Goal: Information Seeking & Learning: Compare options

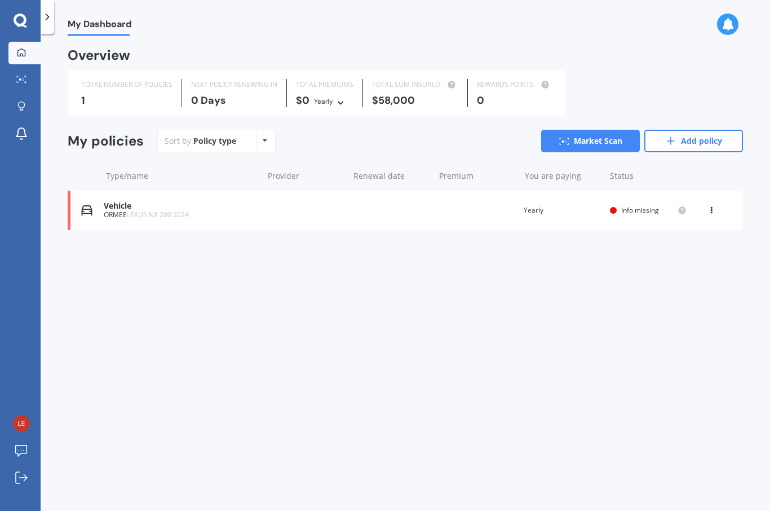
click at [242, 211] on div "ORMEE LEXUS NX 200 2024" at bounding box center [181, 215] width 154 height 8
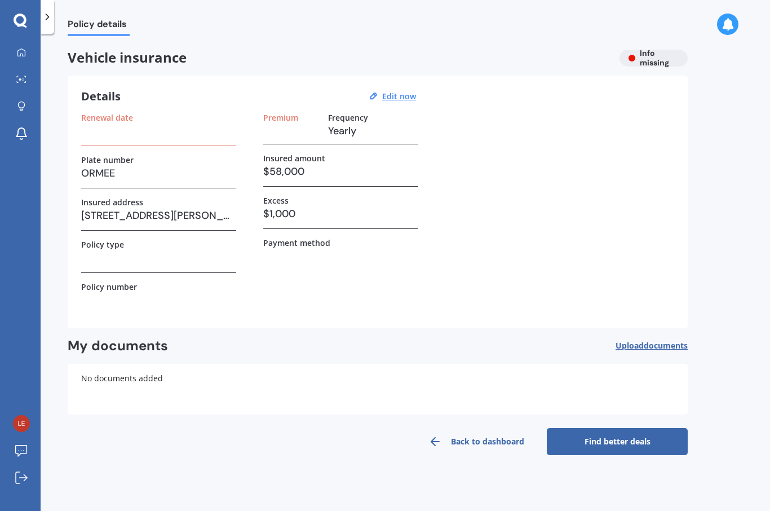
click at [396, 94] on u "Edit now" at bounding box center [399, 96] width 34 height 11
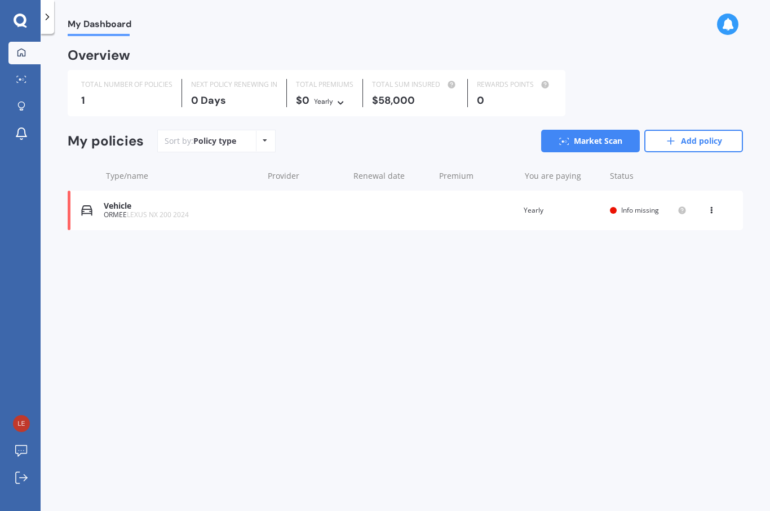
click at [707, 205] on icon at bounding box center [711, 208] width 8 height 7
click at [684, 251] on div "Delete" at bounding box center [687, 254] width 112 height 23
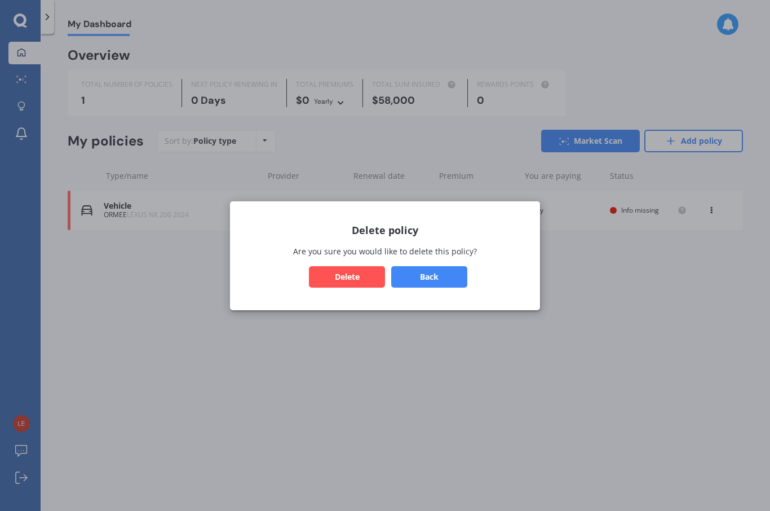
click at [373, 279] on button "Delete" at bounding box center [347, 276] width 76 height 21
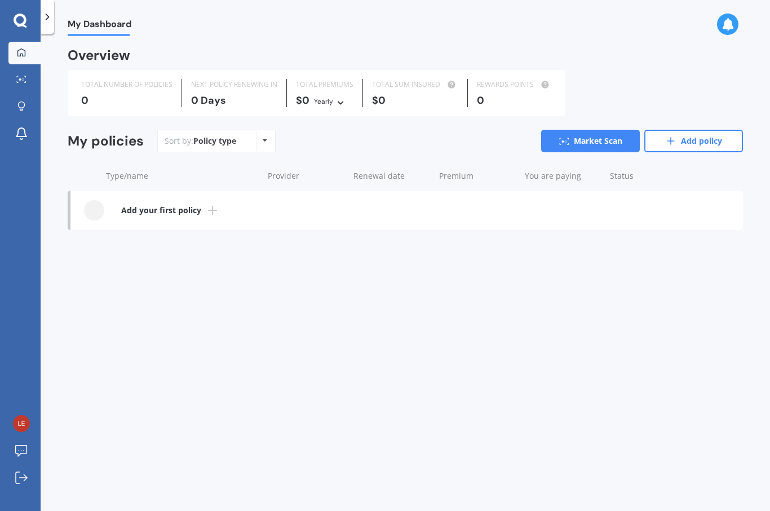
click at [126, 213] on b "Add your first policy" at bounding box center [161, 210] width 80 height 11
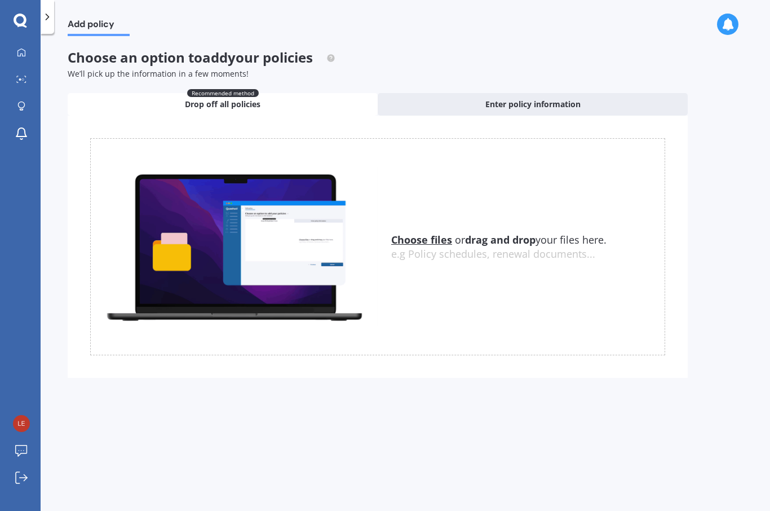
click at [448, 102] on div "Enter policy information" at bounding box center [533, 104] width 310 height 23
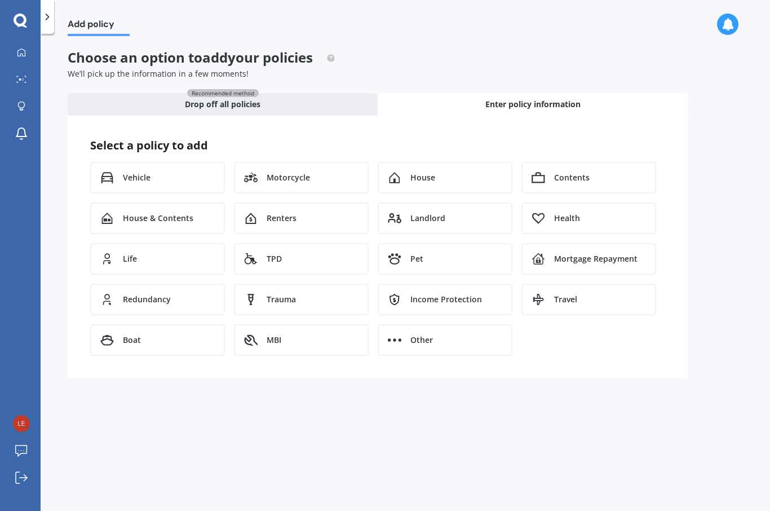
click at [185, 173] on div "Vehicle" at bounding box center [157, 178] width 135 height 32
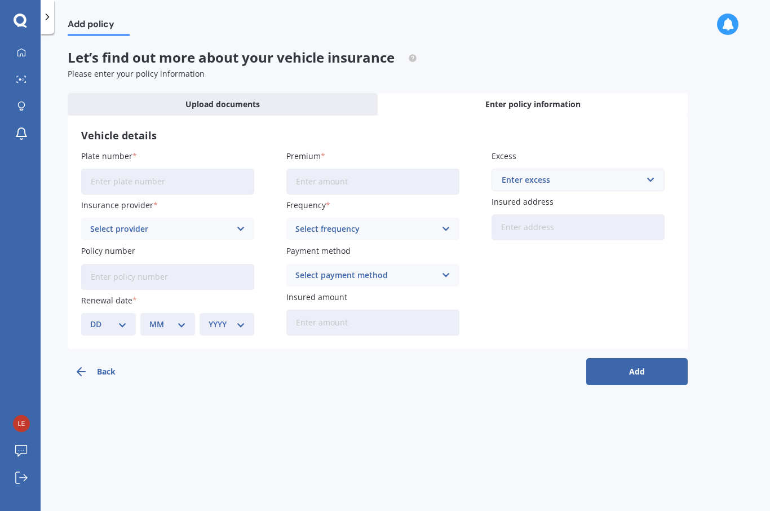
click at [207, 179] on input "Plate number" at bounding box center [167, 182] width 173 height 26
type input "ORMEE"
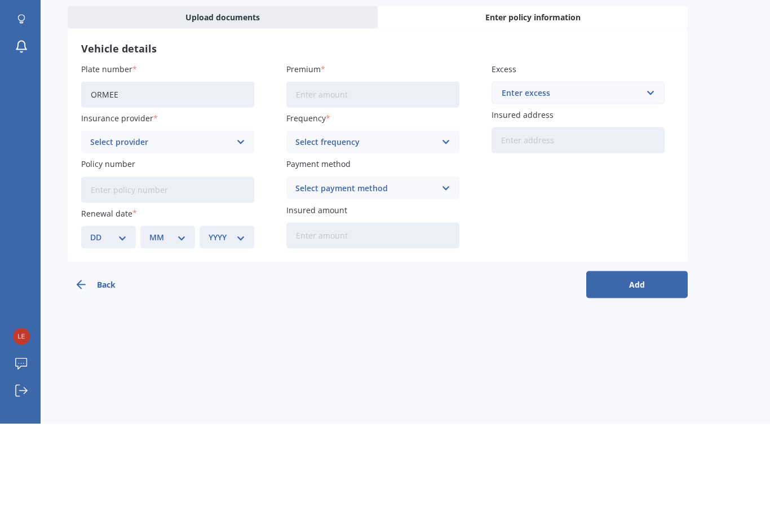
click at [204, 223] on div "Select provider" at bounding box center [160, 229] width 140 height 12
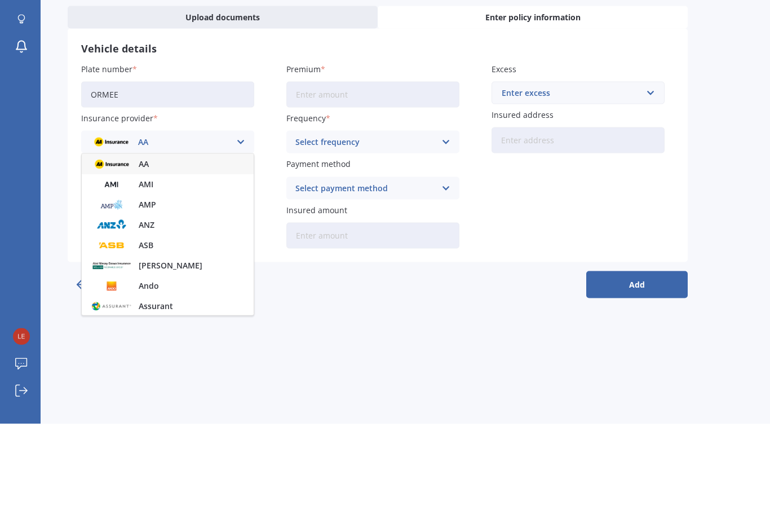
scroll to position [39, 0]
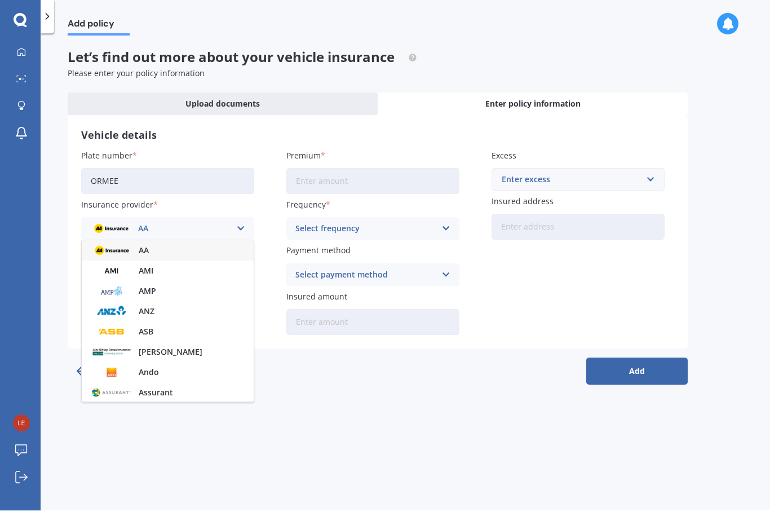
click at [110, 263] on img at bounding box center [112, 271] width 42 height 16
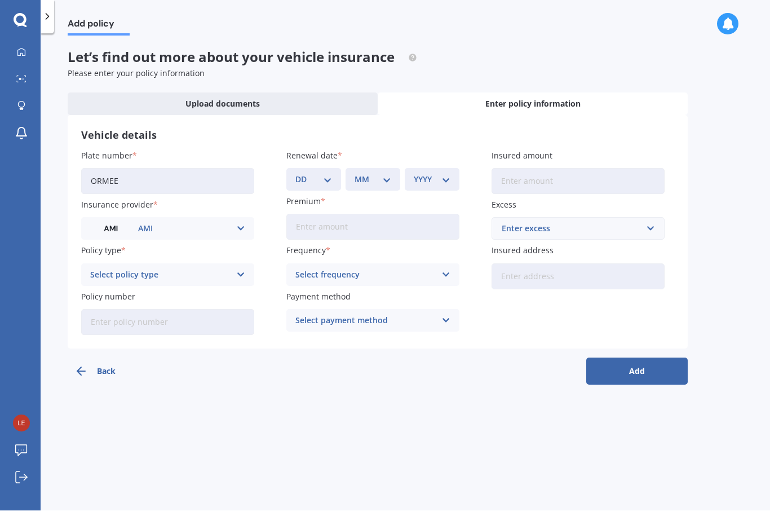
click at [95, 269] on div "Select policy type" at bounding box center [160, 275] width 140 height 12
click at [105, 334] on span "Comprehensive" at bounding box center [121, 338] width 60 height 8
click at [666, 358] on button "Add" at bounding box center [636, 371] width 101 height 27
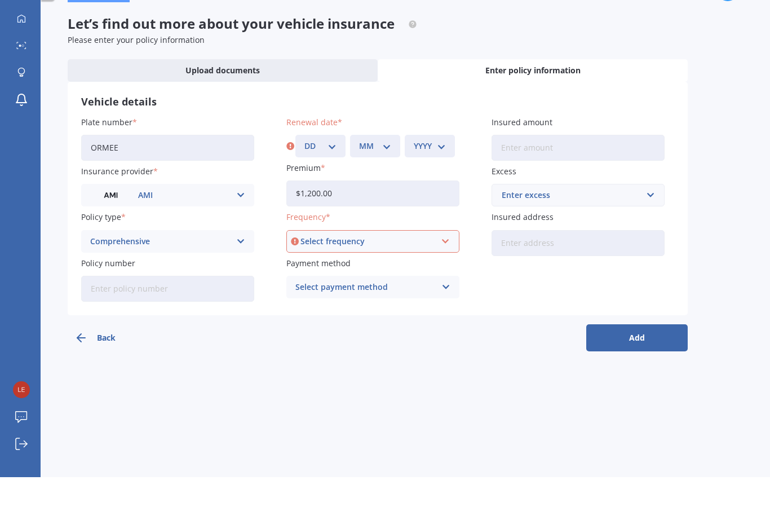
click at [382, 214] on input "$1,200.00" at bounding box center [372, 227] width 173 height 26
click at [373, 214] on input "$120.00" at bounding box center [372, 227] width 173 height 26
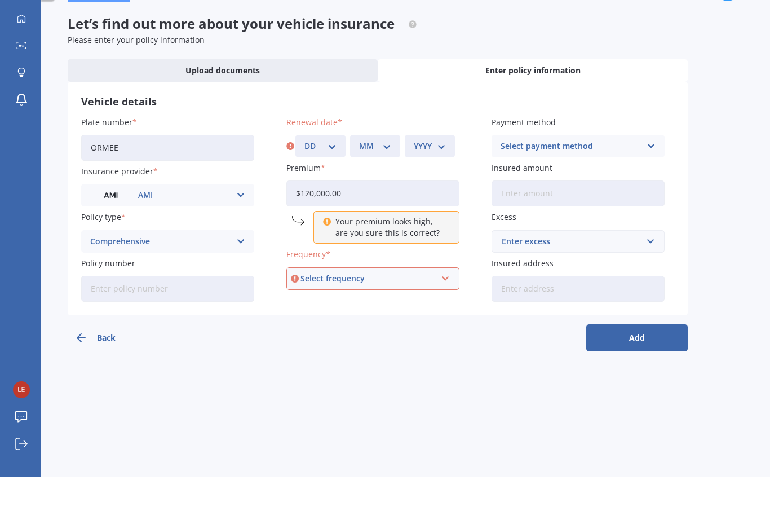
click at [419, 214] on input "$120,000.00" at bounding box center [372, 227] width 173 height 26
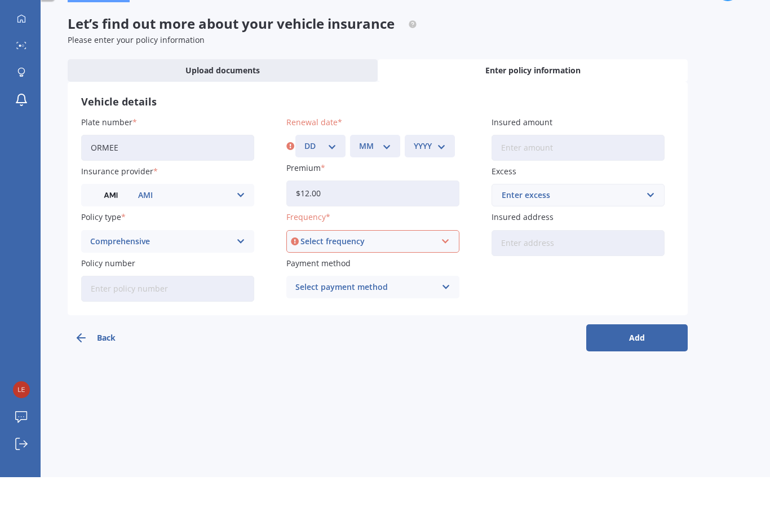
type input "$1.00"
click at [392, 214] on input "Premium" at bounding box center [372, 227] width 173 height 26
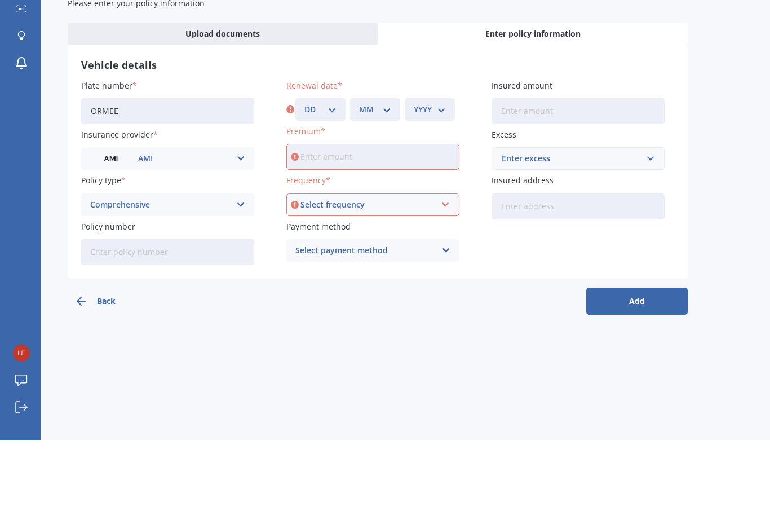
click at [326, 129] on h3 "Vehicle details" at bounding box center [377, 135] width 593 height 13
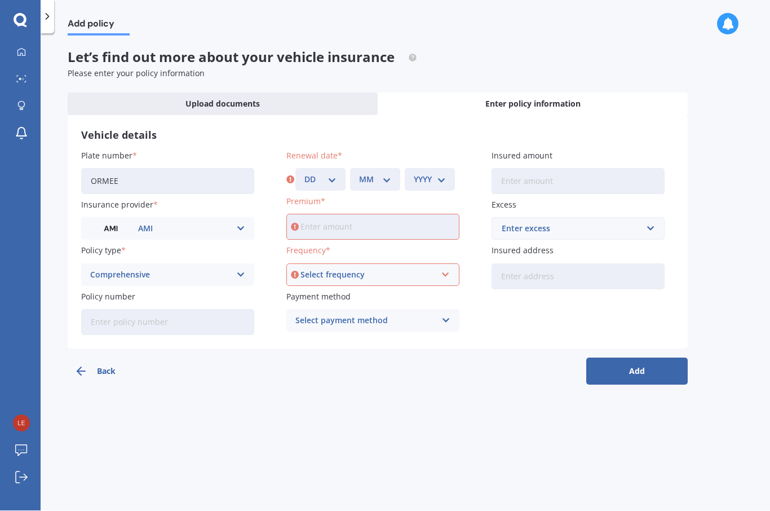
click at [330, 174] on select "DD 01 02 03 04 05 06 07 08 09 10 11 12 13 14 15 16 17 18 19 20 21 22 23 24 25 2…" at bounding box center [320, 180] width 32 height 12
click at [548, 169] on input "Insured amount" at bounding box center [578, 182] width 173 height 26
type input "$120,000"
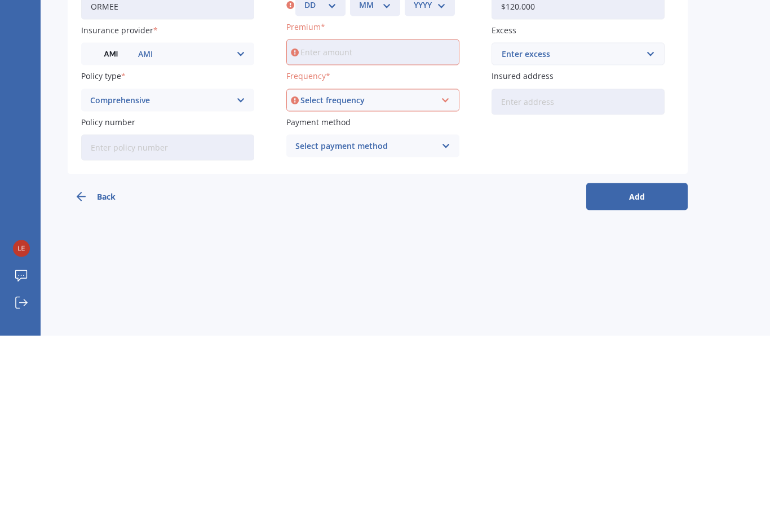
click at [642, 358] on button "Add" at bounding box center [636, 371] width 101 height 27
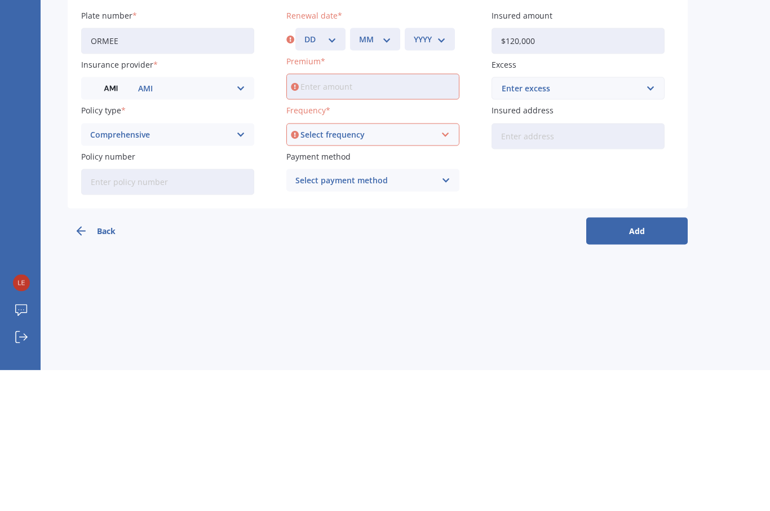
click at [322, 196] on label "Premium" at bounding box center [370, 202] width 169 height 12
click at [322, 214] on input "Premium" at bounding box center [372, 227] width 173 height 26
click at [322, 196] on label "Premium" at bounding box center [370, 202] width 169 height 12
click at [322, 214] on input "Premium" at bounding box center [372, 227] width 173 height 26
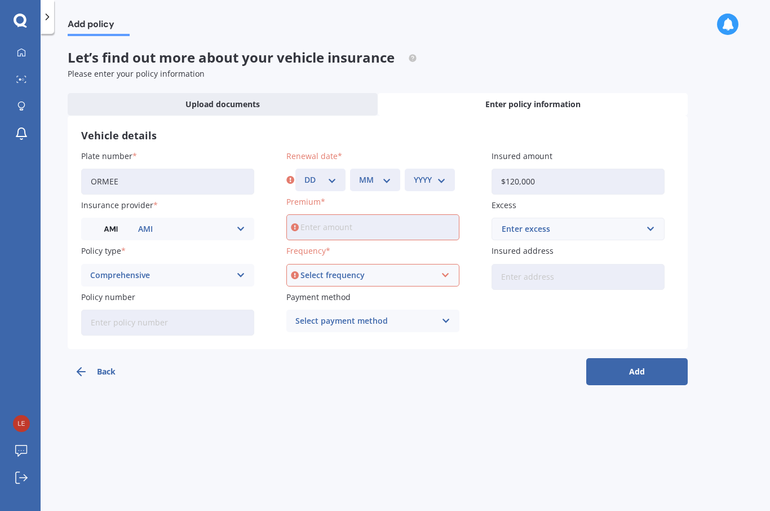
scroll to position [0, 0]
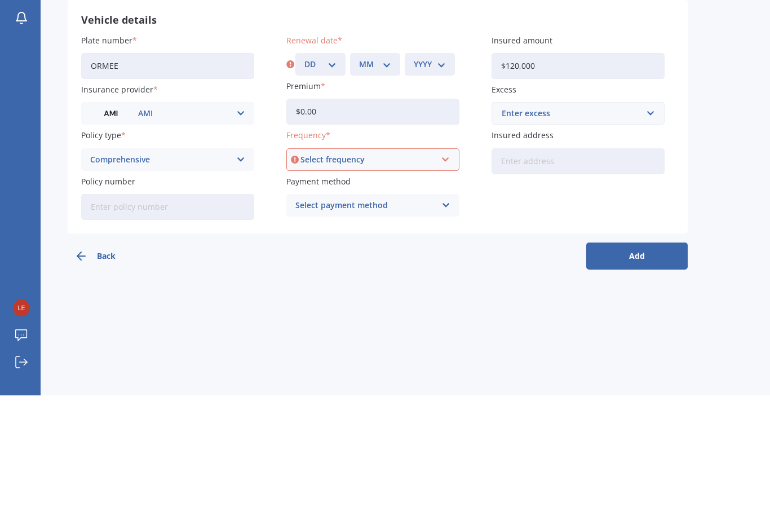
click at [390, 214] on input "$0.00" at bounding box center [372, 227] width 173 height 26
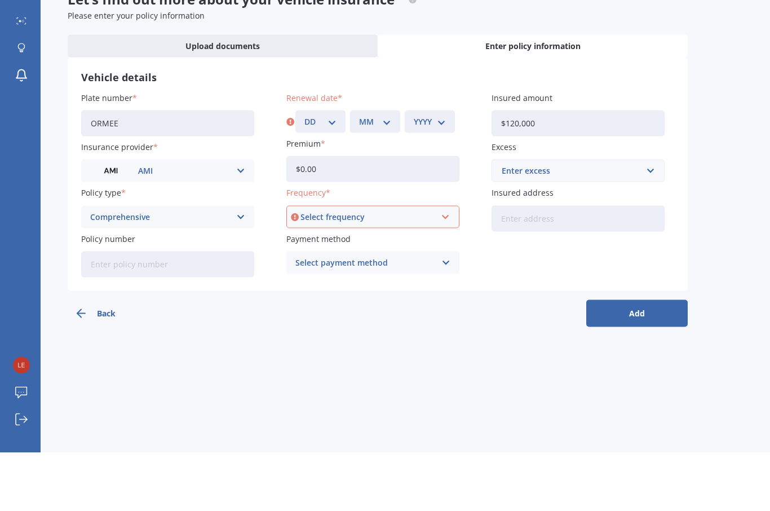
click at [400, 214] on input "$0.00" at bounding box center [372, 227] width 173 height 26
type input "$0.00"
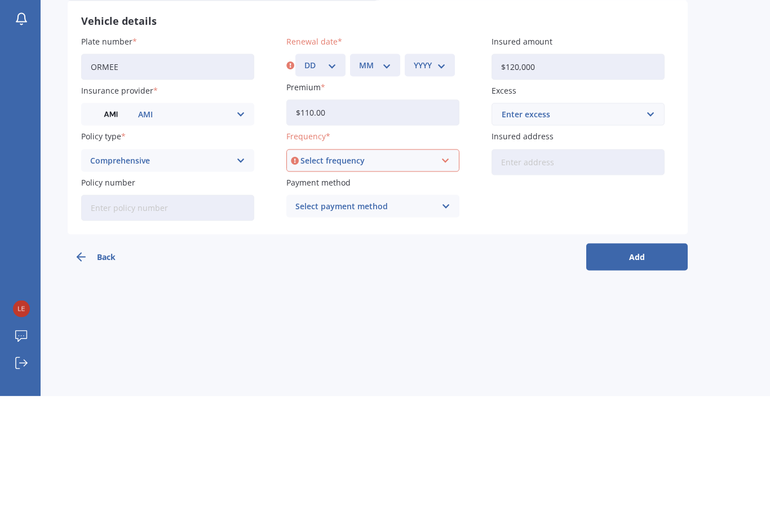
type input "$110.00"
click at [397, 269] on div "Select frequency" at bounding box center [367, 275] width 135 height 12
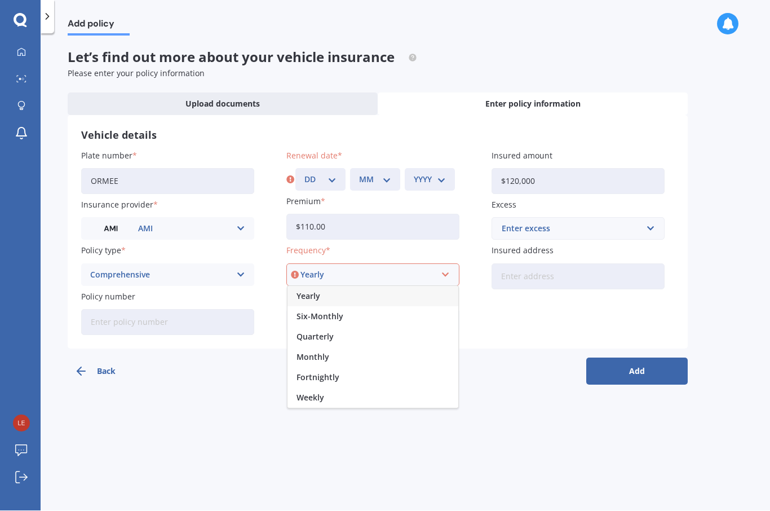
click at [355, 347] on div "Monthly" at bounding box center [373, 357] width 171 height 20
click at [664, 358] on button "Add" at bounding box center [636, 371] width 101 height 27
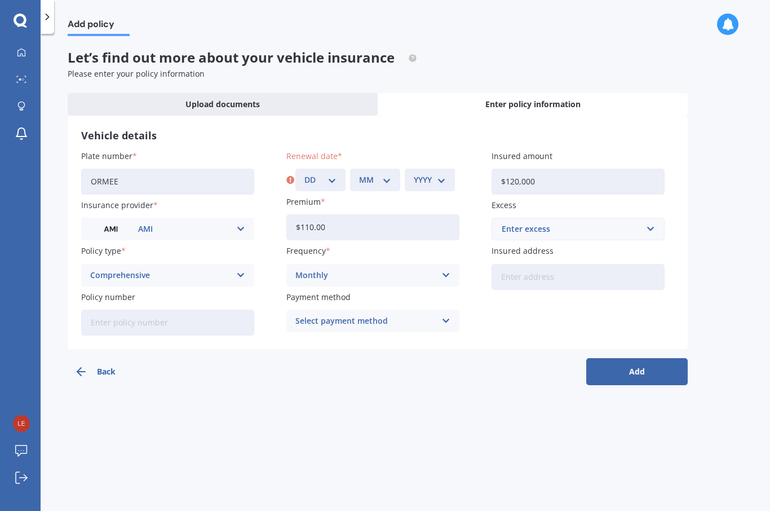
scroll to position [22, 0]
click at [334, 174] on select "DD 01 02 03 04 05 06 07 08 09 10 11 12 13 14 15 16 17 18 19 20 21 22 23 24 25 2…" at bounding box center [320, 180] width 32 height 12
select select "16"
click at [376, 150] on div "Renewal date DD 01 02 03 04 05 06 07 08 09 10 11 12 13 14 15 16 17 18 19 20 21 …" at bounding box center [372, 170] width 173 height 41
click at [390, 174] on select "MM 01 02 03 04 05 06 07 08 09 10 11 12" at bounding box center [375, 180] width 32 height 12
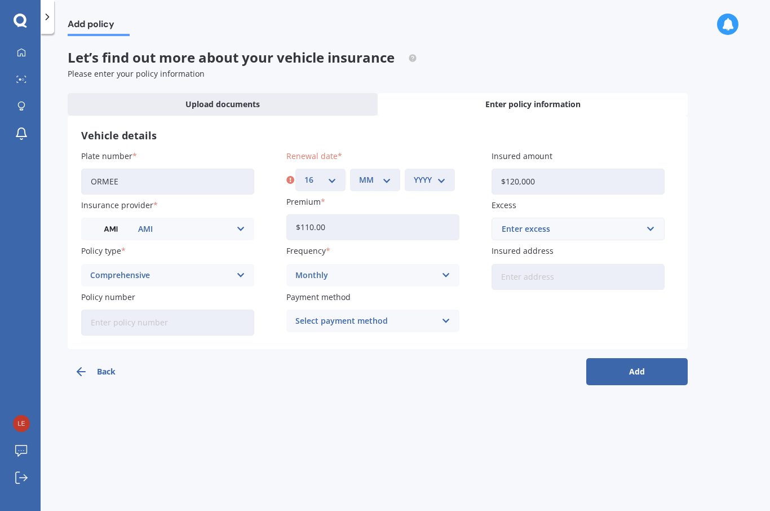
select select "06"
click at [438, 174] on select "YYYY 2027 2026 2025 2024 2023 2022 2021 2020 2019 2018 2017 2016 2015 2014 2013…" at bounding box center [430, 180] width 32 height 12
select select "2025"
click at [667, 358] on button "Add" at bounding box center [636, 371] width 101 height 27
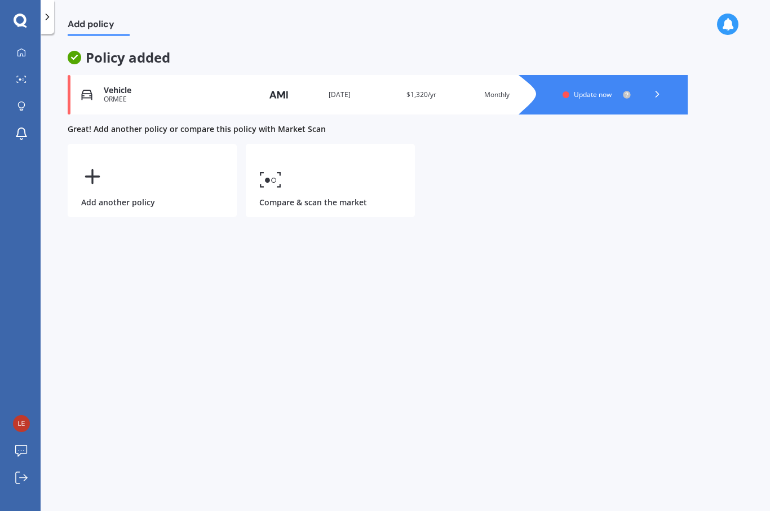
scroll to position [0, 0]
click at [590, 100] on div at bounding box center [614, 94] width 147 height 39
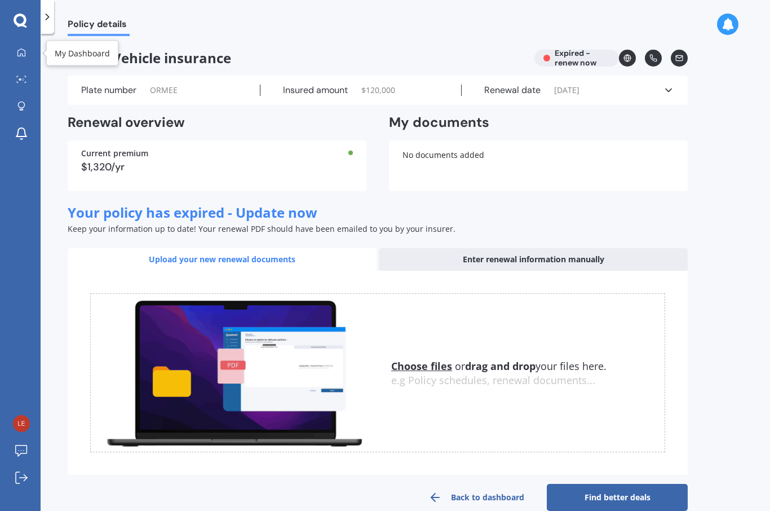
click at [18, 43] on link "My Dashboard" at bounding box center [24, 53] width 32 height 23
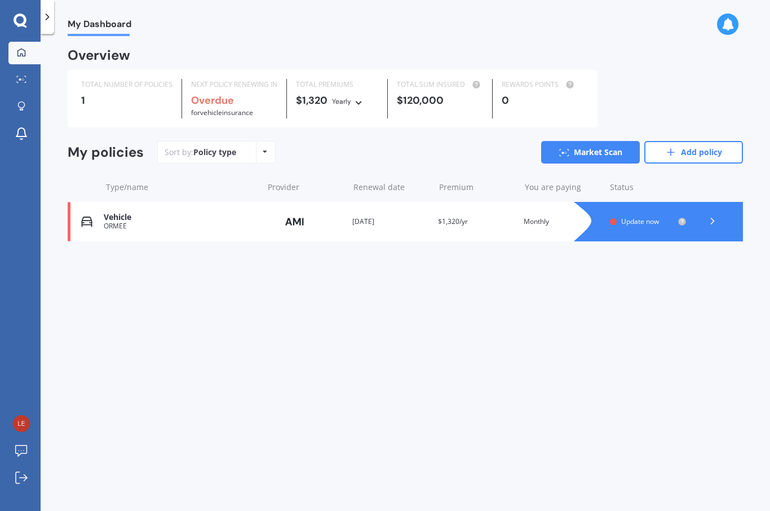
click at [705, 149] on link "Add policy" at bounding box center [693, 152] width 99 height 23
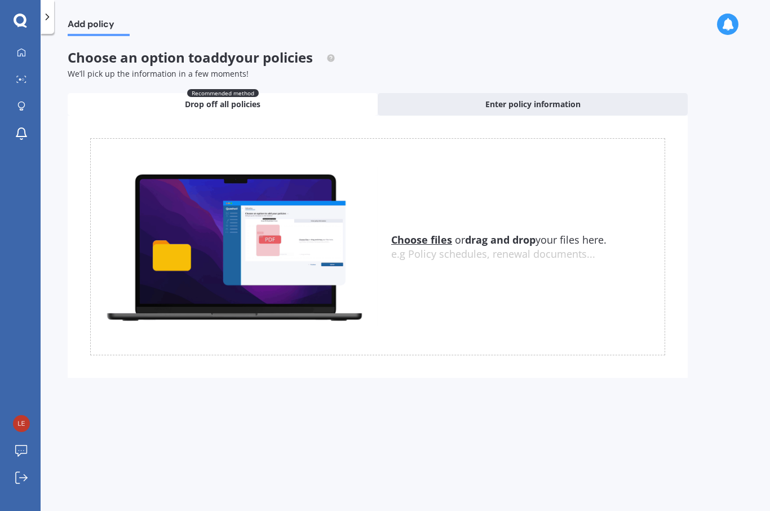
click at [524, 103] on span "Enter policy information" at bounding box center [532, 104] width 95 height 11
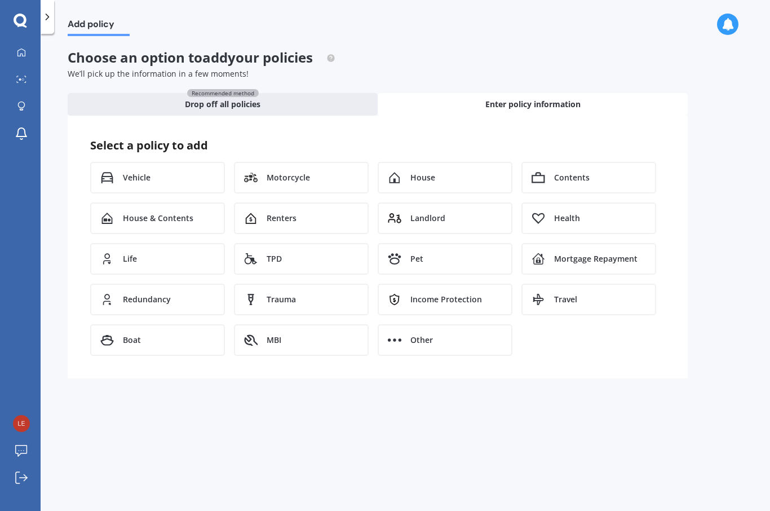
click at [409, 171] on div "House" at bounding box center [445, 178] width 135 height 32
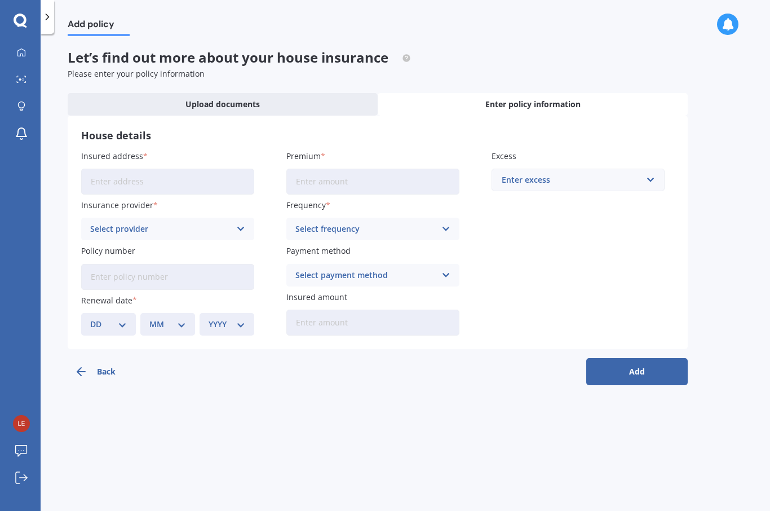
click at [88, 173] on input "Insured address" at bounding box center [167, 182] width 173 height 26
type input "1"
type input "[STREET_ADDRESS][PERSON_NAME]"
click at [629, 372] on button "Add" at bounding box center [636, 371] width 101 height 27
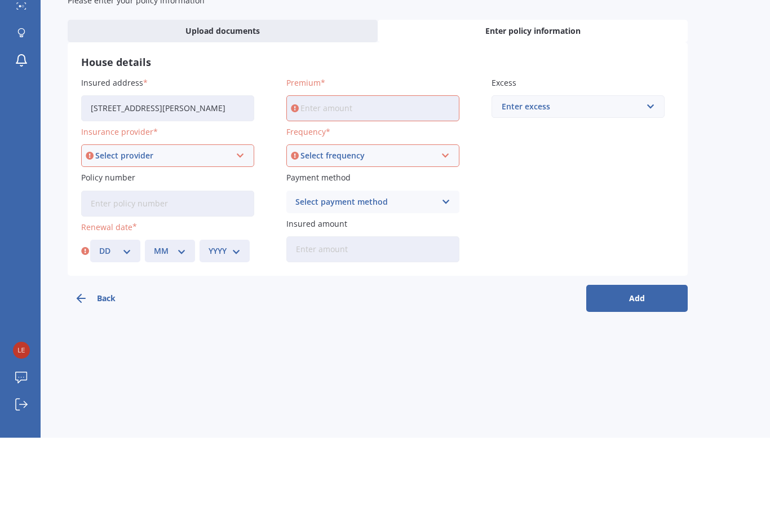
click at [353, 169] on input "Premium" at bounding box center [372, 182] width 173 height 26
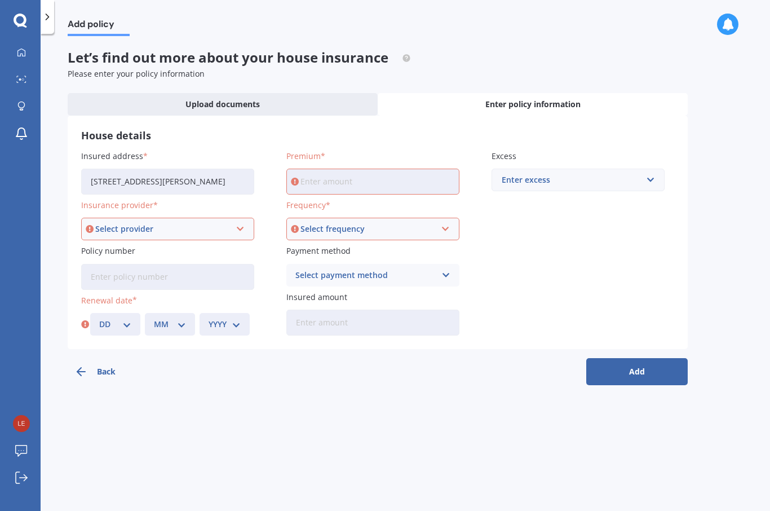
click at [15, 48] on div at bounding box center [21, 53] width 17 height 10
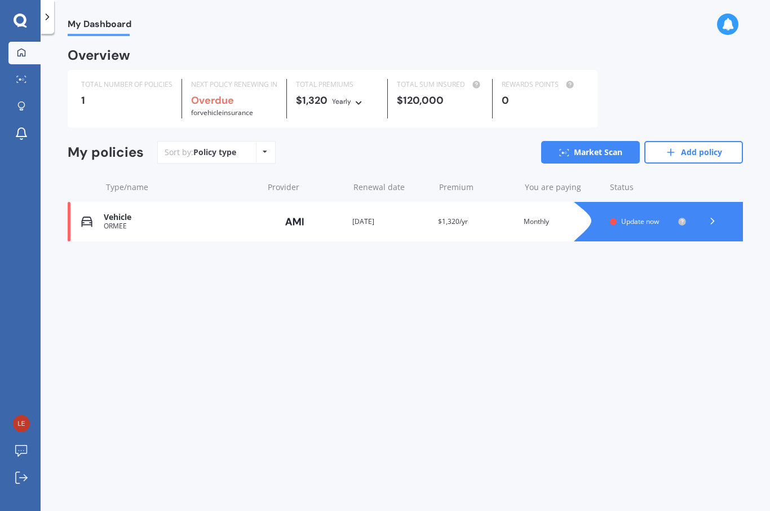
click at [23, 78] on icon at bounding box center [21, 79] width 10 height 7
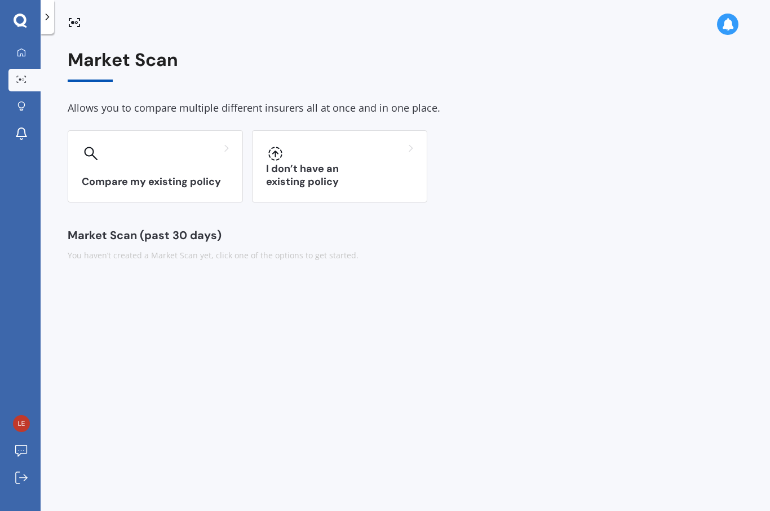
click at [352, 156] on div at bounding box center [339, 153] width 147 height 18
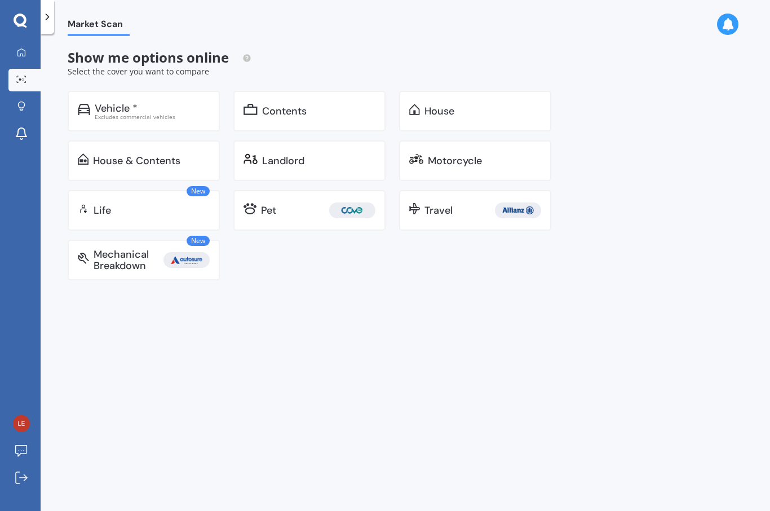
click at [95, 105] on div "Vehicle *" at bounding box center [116, 108] width 43 height 11
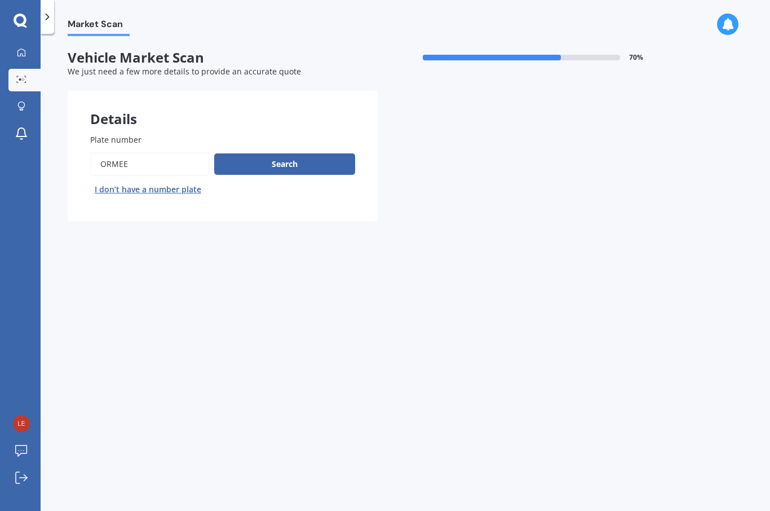
click at [21, 78] on icon at bounding box center [21, 79] width 10 height 7
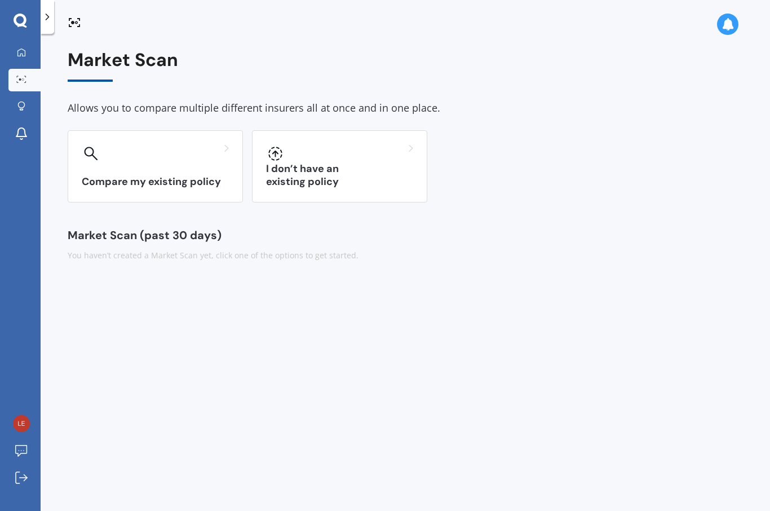
click at [362, 170] on div "I don’t have an existing policy" at bounding box center [339, 166] width 175 height 72
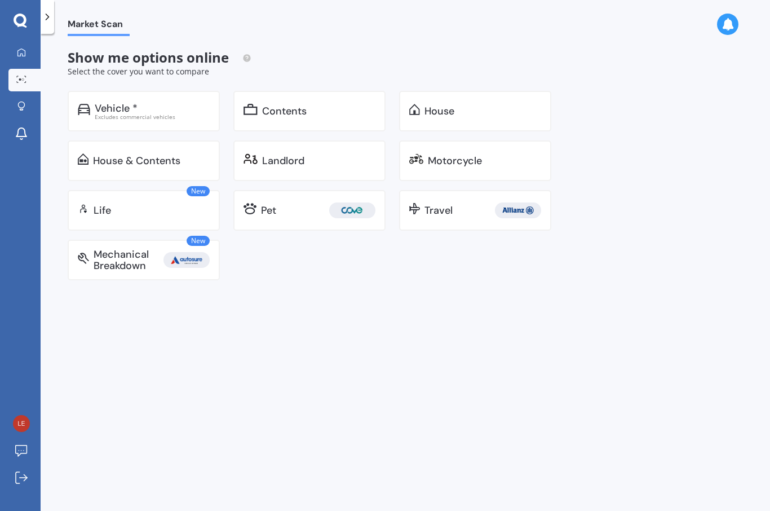
click at [101, 109] on div "Vehicle *" at bounding box center [116, 108] width 43 height 11
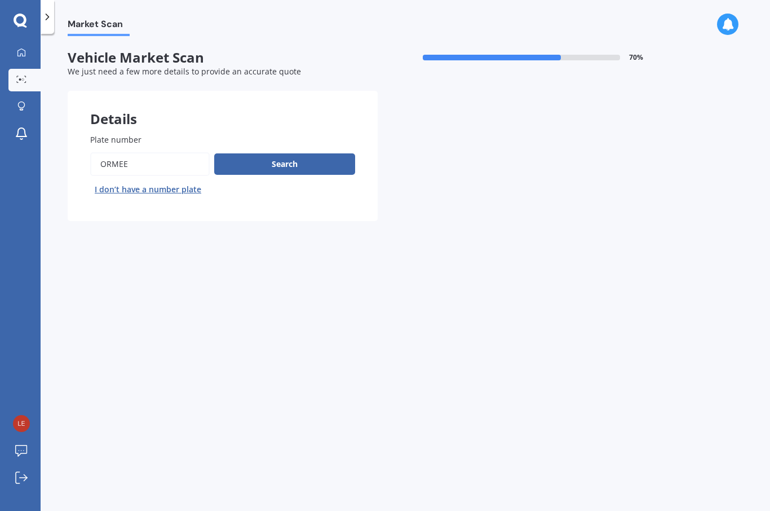
click at [331, 160] on button "Search" at bounding box center [284, 163] width 141 height 21
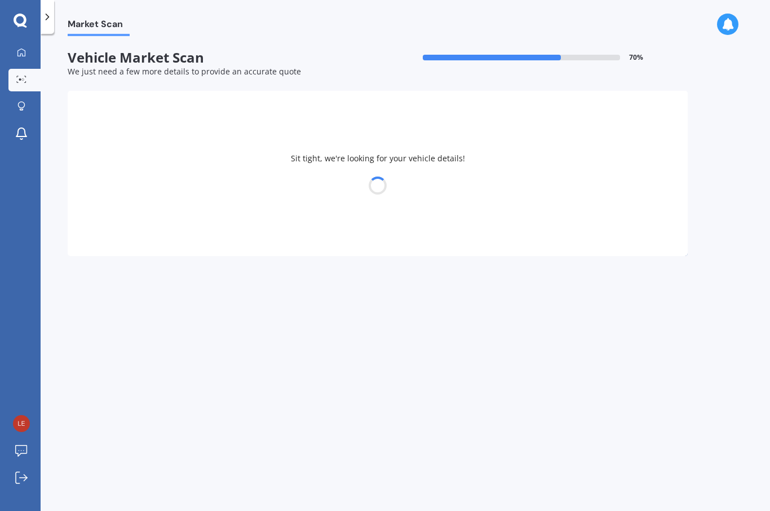
select select "TOYOTA"
select select "LANDCRUISER"
select select "17"
select select "02"
select select "1969"
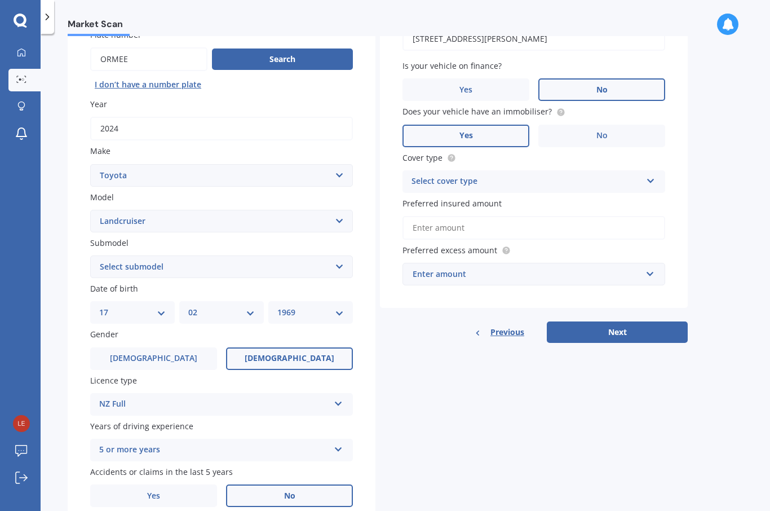
scroll to position [104, 0]
click at [626, 327] on button "Next" at bounding box center [617, 332] width 141 height 21
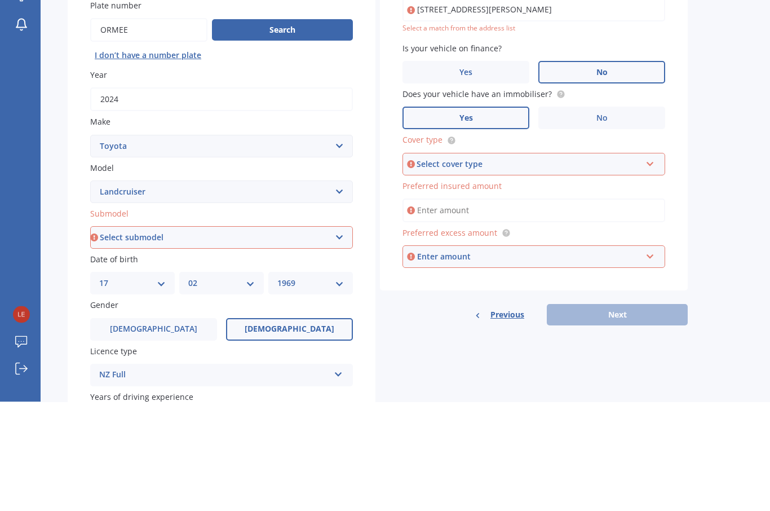
scroll to position [26, 0]
click at [463, 266] on div "Select cover type" at bounding box center [529, 272] width 224 height 12
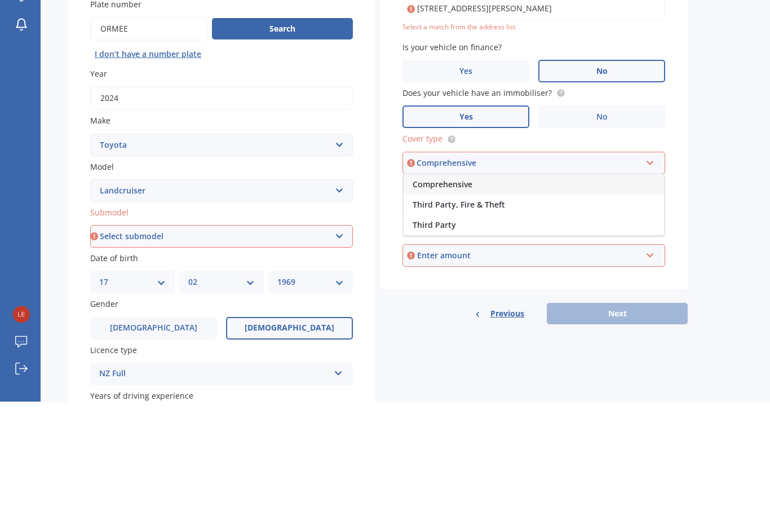
scroll to position [39, 0]
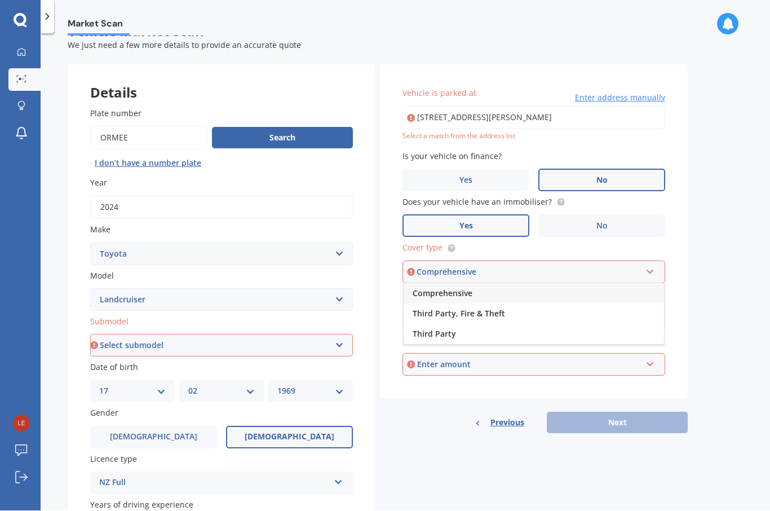
click at [471, 288] on span "Comprehensive" at bounding box center [443, 293] width 60 height 11
click at [483, 307] on input "Preferred insured amount" at bounding box center [534, 319] width 263 height 24
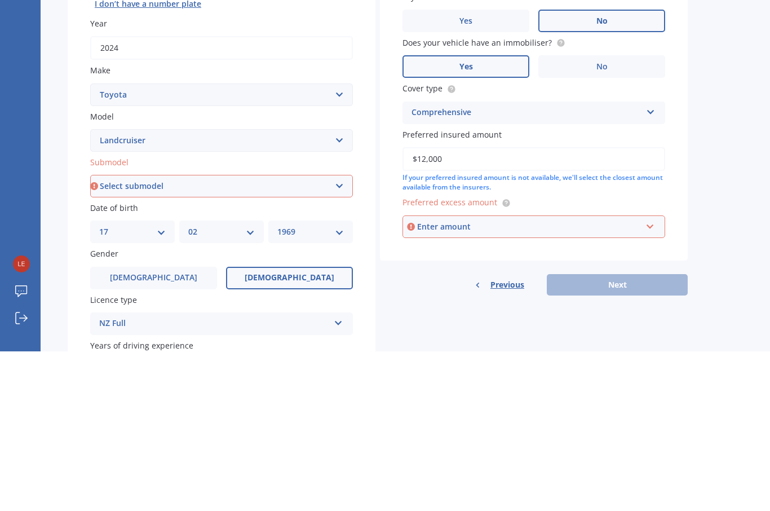
type input "$120,000"
click at [479, 375] on input "text" at bounding box center [530, 385] width 253 height 21
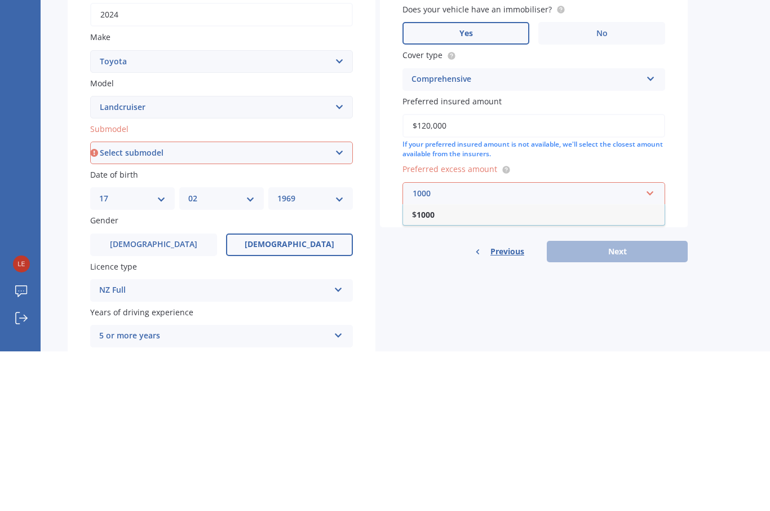
scroll to position [64, 0]
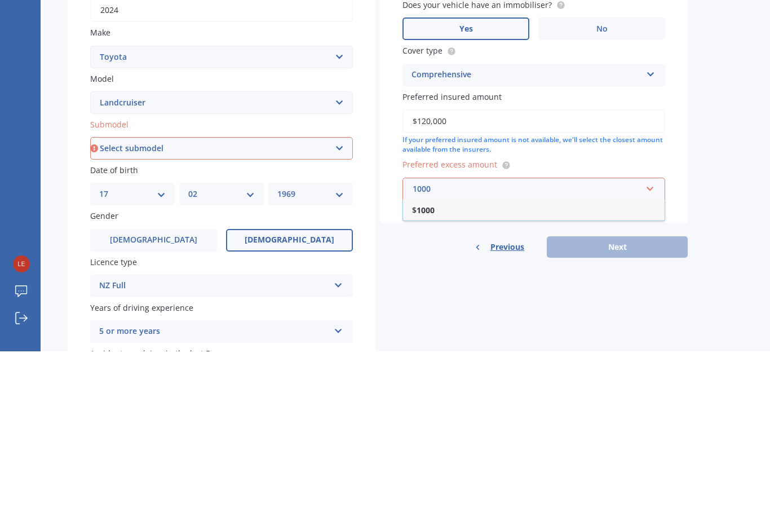
type input "1000"
click at [640, 396] on div "Previous Next" at bounding box center [534, 406] width 308 height 21
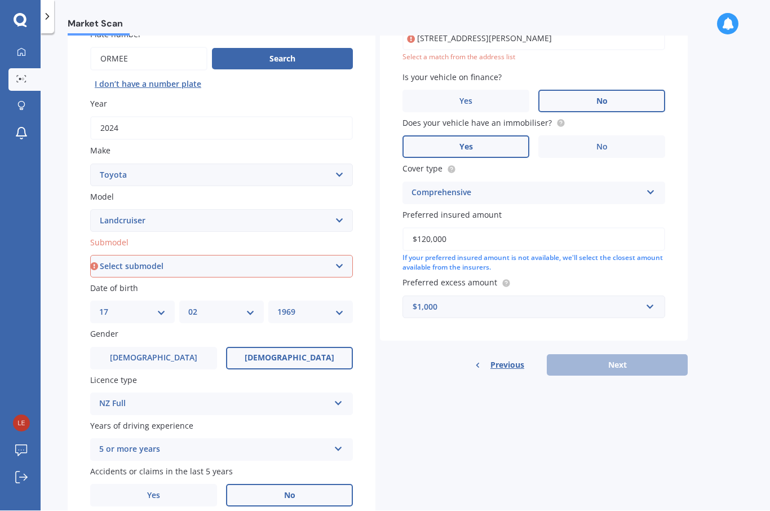
scroll to position [104, 0]
click at [626, 355] on div "Previous Next" at bounding box center [534, 365] width 308 height 21
click at [222, 256] on select "Select submodel (All other) 4WD SWB Hard Top Diesel Diesel 4.2 4WD Diesel 4.5 4…" at bounding box center [221, 267] width 263 height 23
click at [220, 256] on select "Select submodel (All other) 4WD SWB Hard Top Diesel Diesel 4.2 4WD Diesel 4.5 4…" at bounding box center [221, 267] width 263 height 23
select select "WAGON VX TURBO"
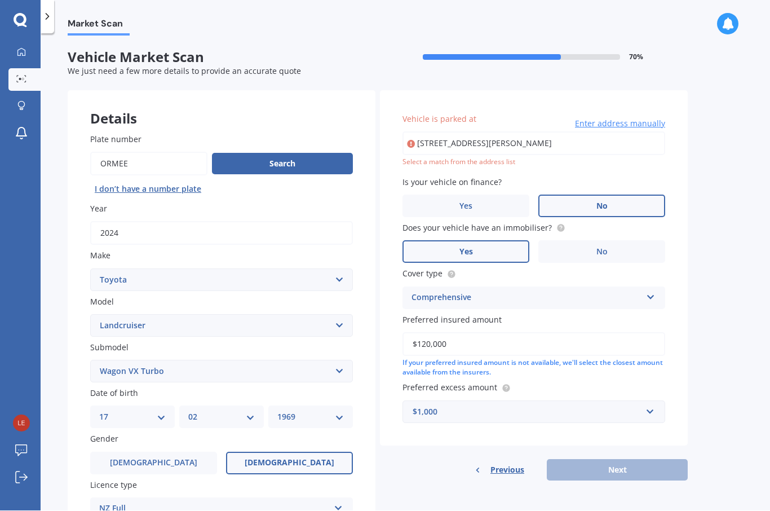
scroll to position [0, 0]
click at [487, 132] on input "[STREET_ADDRESS][PERSON_NAME]" at bounding box center [534, 144] width 263 height 24
type input "[STREET_ADDRESS][PERSON_NAME]"
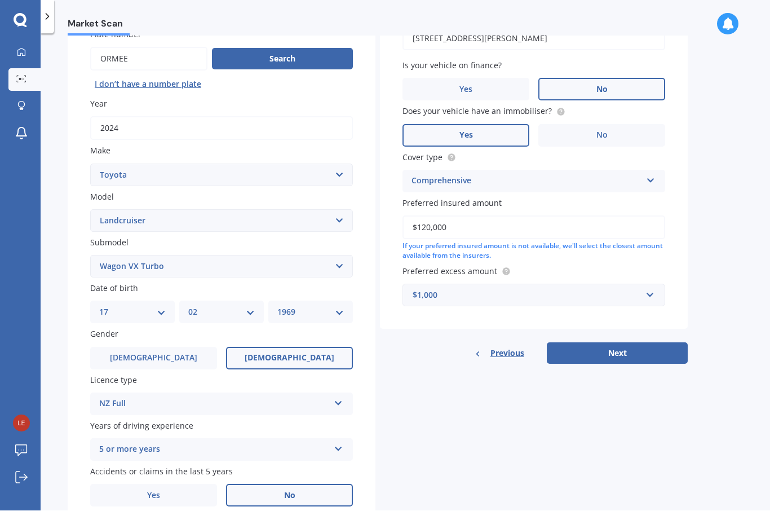
scroll to position [104, 0]
click at [380, 107] on div "Vehicle is parked at [STREET_ADDRESS][PERSON_NAME] Enter address manually Is yo…" at bounding box center [534, 157] width 308 height 343
click at [638, 343] on button "Next" at bounding box center [617, 353] width 141 height 21
select select "17"
select select "02"
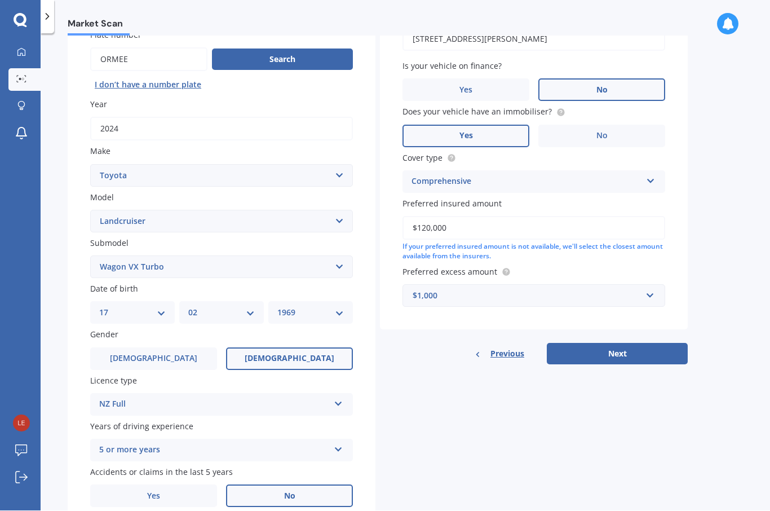
select select "1969"
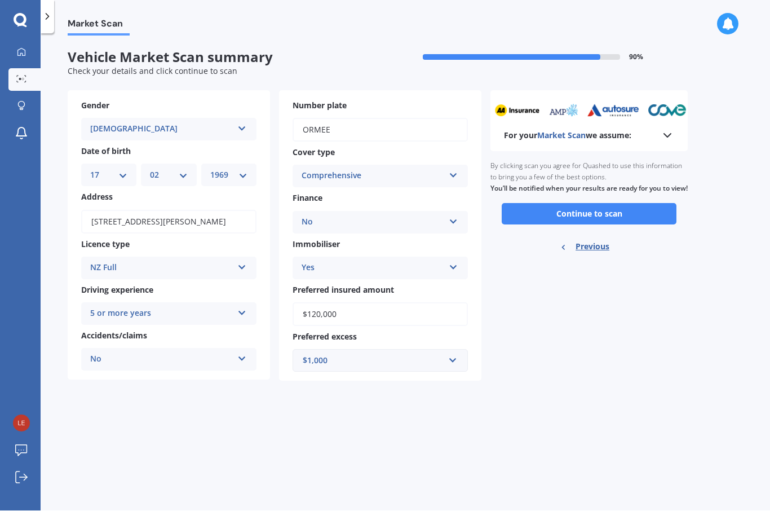
scroll to position [0, 0]
click at [624, 299] on div "For your Market Scan we assume: Ready to go By clicking scan you agree for Quas…" at bounding box center [588, 236] width 197 height 291
click at [598, 204] on button "Continue to scan" at bounding box center [589, 214] width 175 height 21
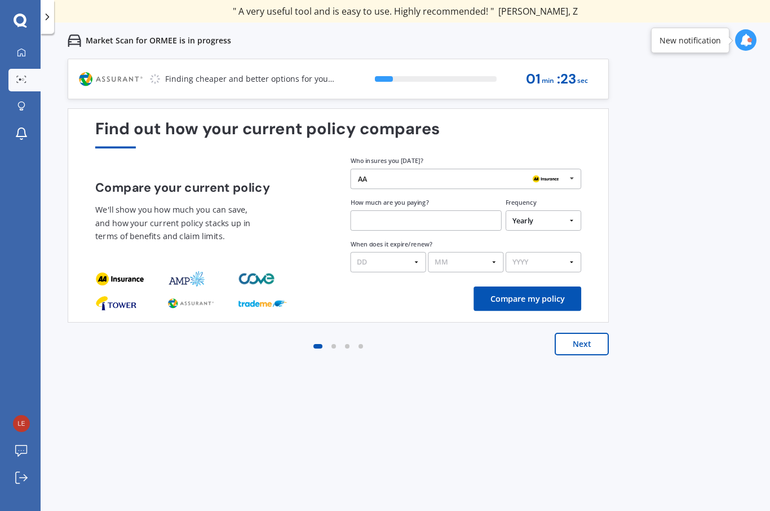
click at [418, 171] on div "AA AA Tower AMI State AMP ANZ ASB BNZ Trade Me Insurance Westpac Other" at bounding box center [466, 179] width 231 height 20
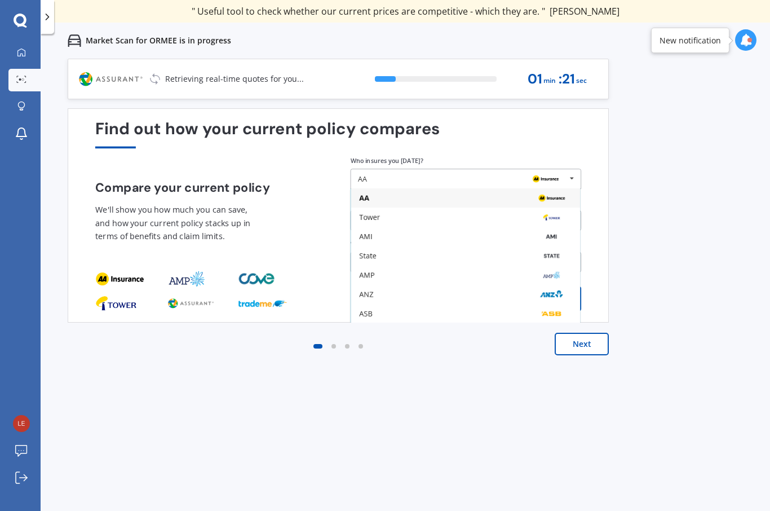
click at [396, 280] on div "AMP" at bounding box center [465, 275] width 229 height 19
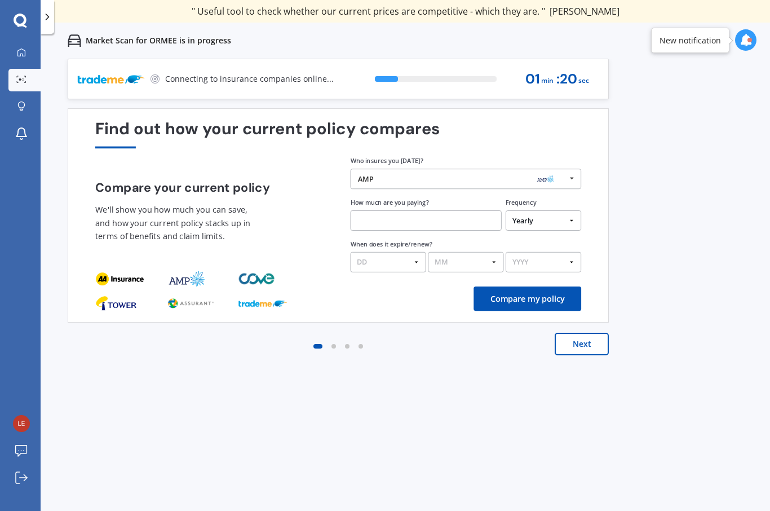
click at [414, 177] on div "AMP" at bounding box center [462, 179] width 208 height 8
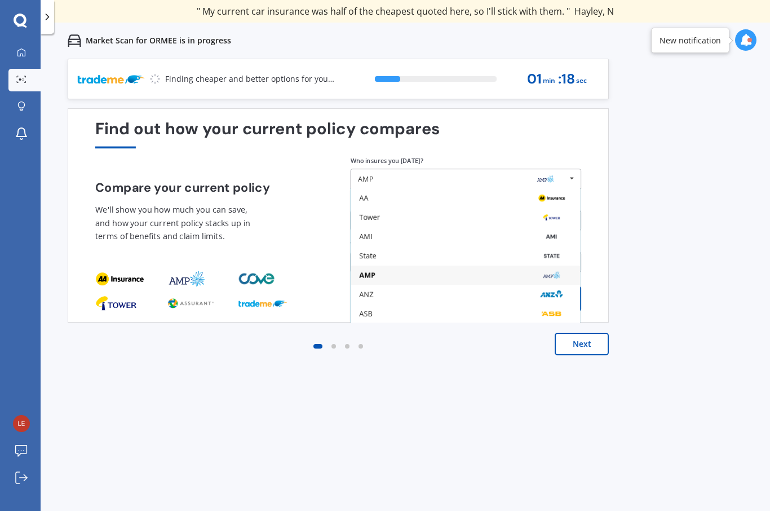
click at [418, 241] on div "AMI" at bounding box center [465, 237] width 213 height 8
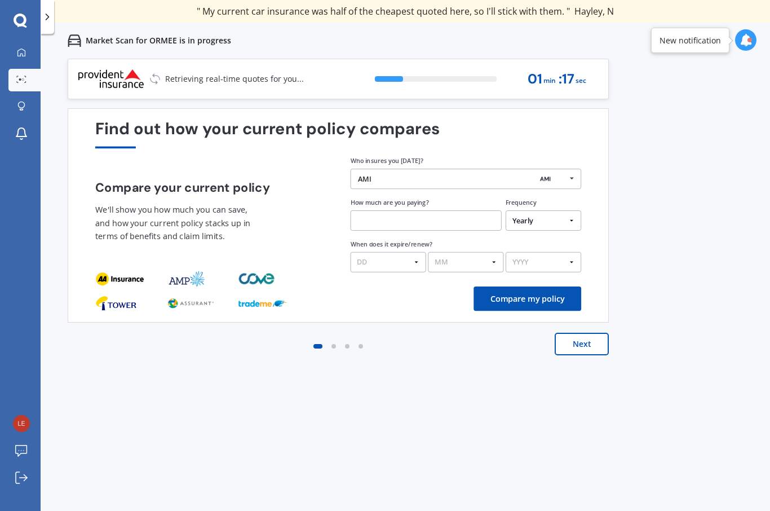
click at [421, 222] on input "text" at bounding box center [426, 220] width 151 height 20
type input "$110.00"
click at [558, 210] on select "Yearly Six-Monthly Quarterly Monthly Fortnightly Weekly One-Off" at bounding box center [544, 220] width 76 height 20
select select "Monthly"
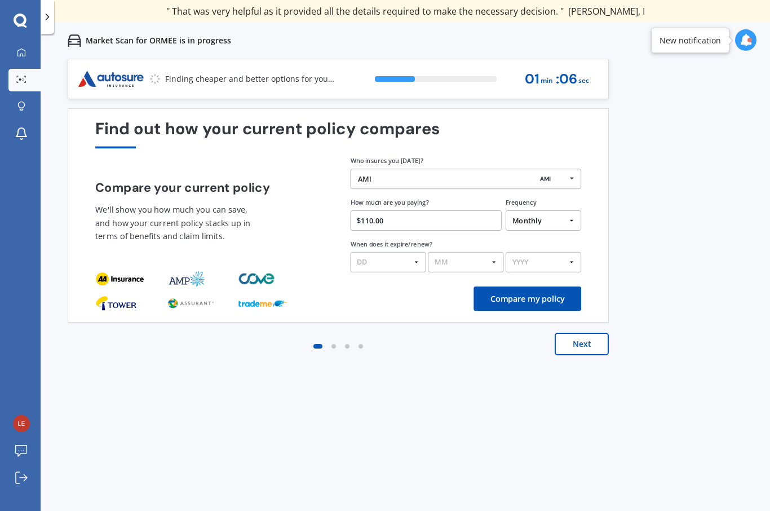
click at [391, 252] on select "DD 01 02 03 04 05 06 07 08 09 10 11 12 13 14 15 16 17 18 19 20 21 22 23 24 25 2…" at bounding box center [389, 262] width 76 height 20
select select "19"
click at [480, 252] on select "MM 01 02 03 04 05 06 07 08 09 10 11 12" at bounding box center [466, 262] width 76 height 20
select select "09"
click at [560, 252] on select "YYYY 2026 2025 2024" at bounding box center [544, 262] width 76 height 20
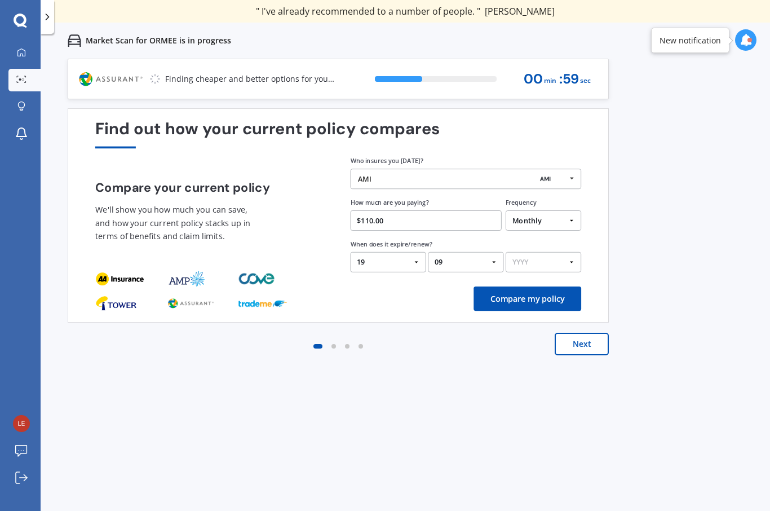
select select "2025"
click at [556, 286] on button "Compare my policy" at bounding box center [528, 298] width 108 height 24
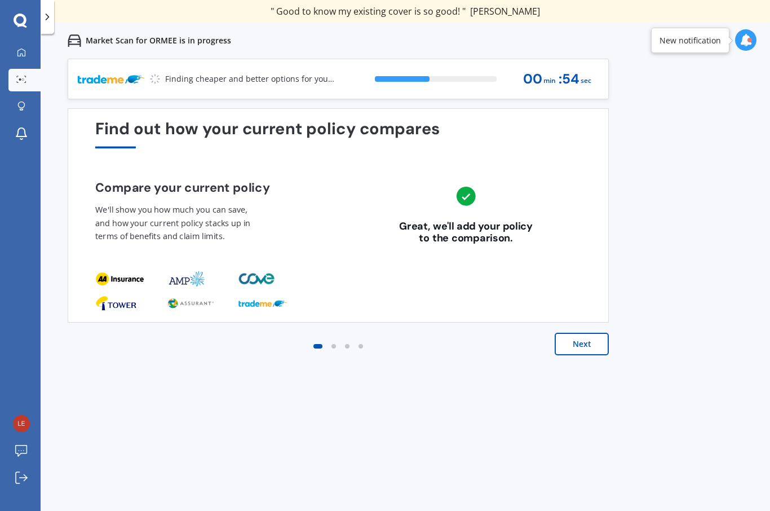
click at [583, 333] on button "Next" at bounding box center [582, 344] width 54 height 23
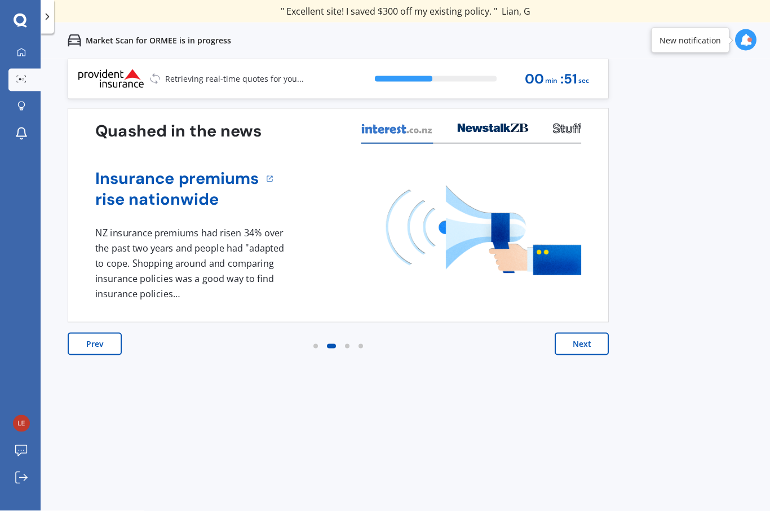
click at [594, 333] on button "Next" at bounding box center [582, 344] width 54 height 23
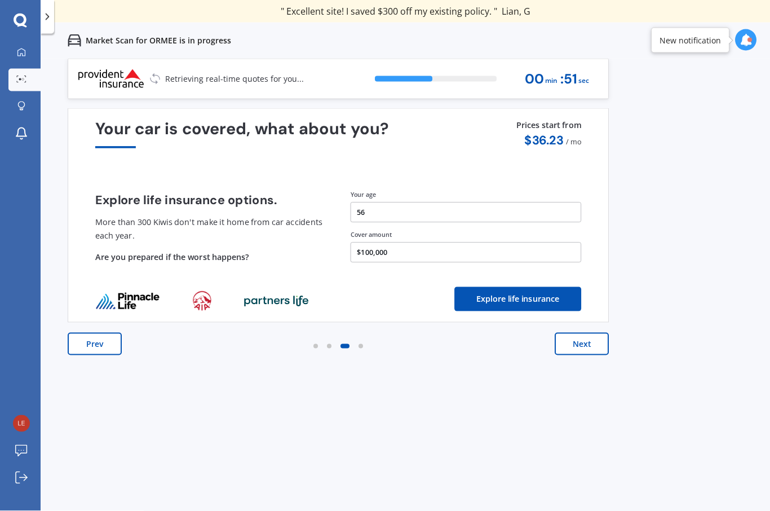
scroll to position [38, 0]
click at [594, 333] on button "Next" at bounding box center [582, 344] width 54 height 23
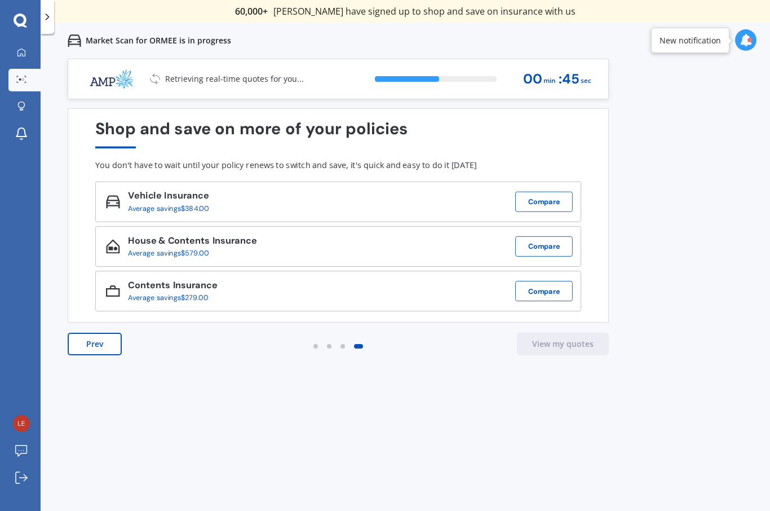
click at [590, 108] on div "Shop and save on more of your policies You don't have to wait until your policy…" at bounding box center [338, 215] width 541 height 214
click at [568, 192] on button "Compare" at bounding box center [544, 202] width 58 height 20
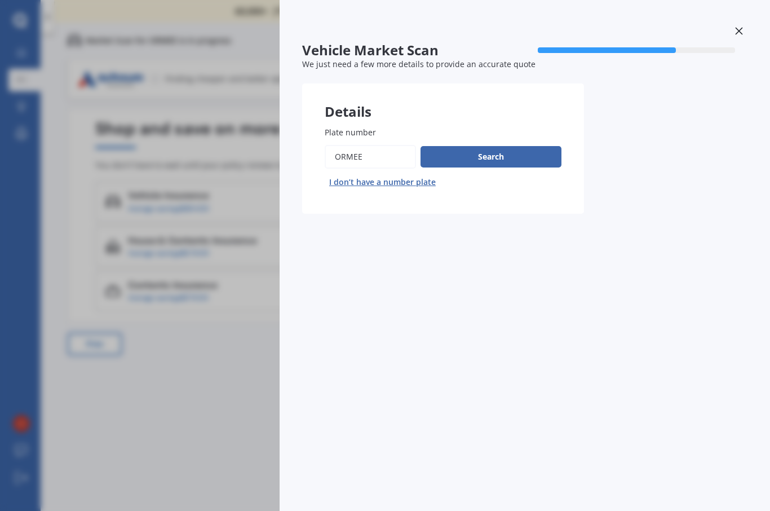
click at [545, 146] on button "Search" at bounding box center [491, 156] width 141 height 21
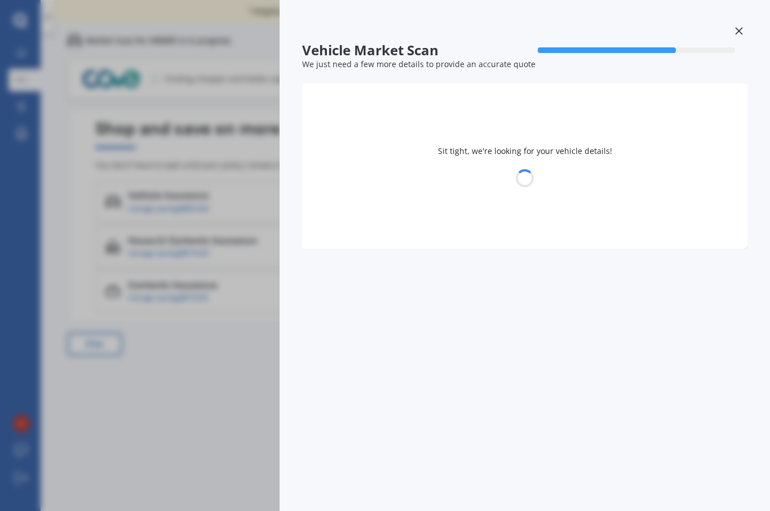
select select "TOYOTA"
select select "LANDCRUISER"
select select "17"
select select "02"
select select "1969"
